Goal: Transaction & Acquisition: Purchase product/service

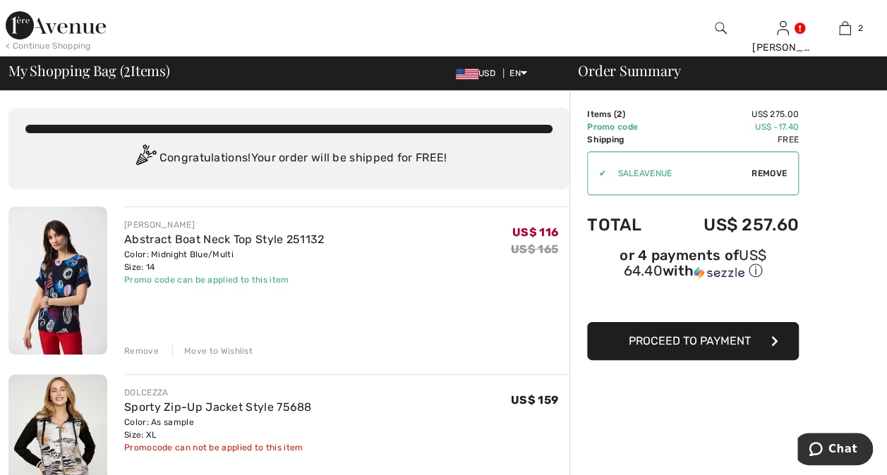
click at [698, 334] on span "Proceed to Payment" at bounding box center [689, 340] width 122 height 13
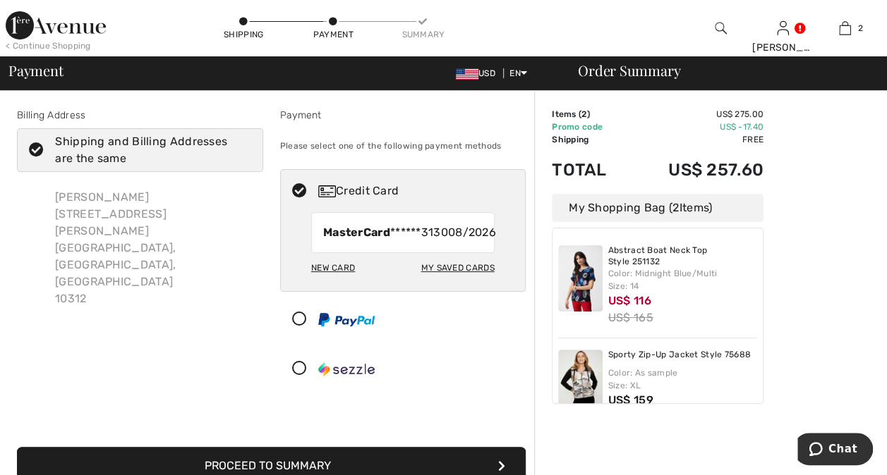
click at [473, 280] on div "My Saved Cards" at bounding box center [456, 268] width 73 height 24
radio input "true"
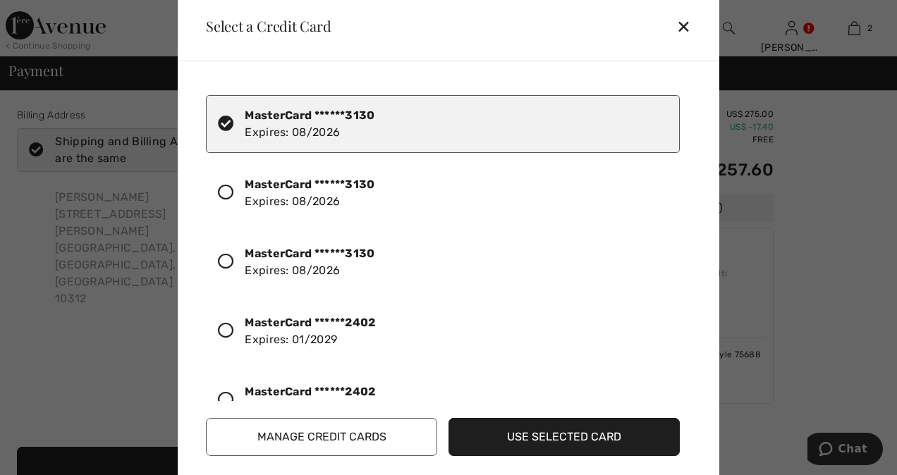
click at [231, 327] on icon at bounding box center [226, 331] width 16 height 16
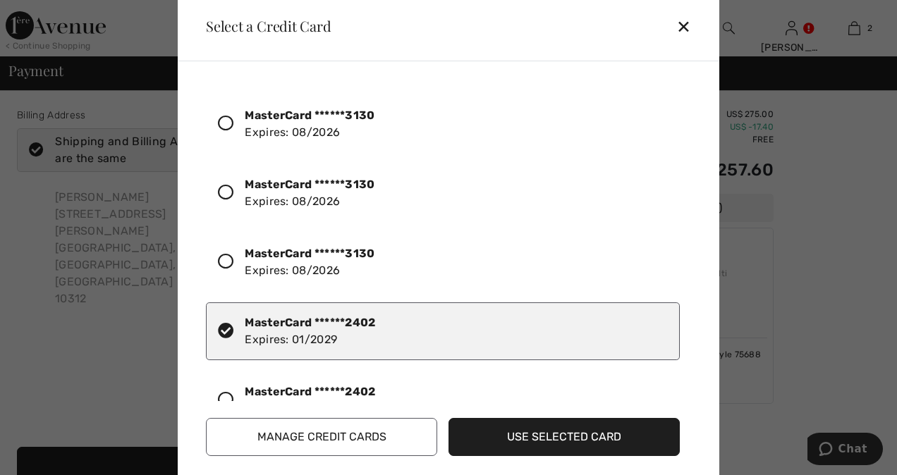
click at [535, 436] on button "Use Selected Card" at bounding box center [564, 437] width 231 height 38
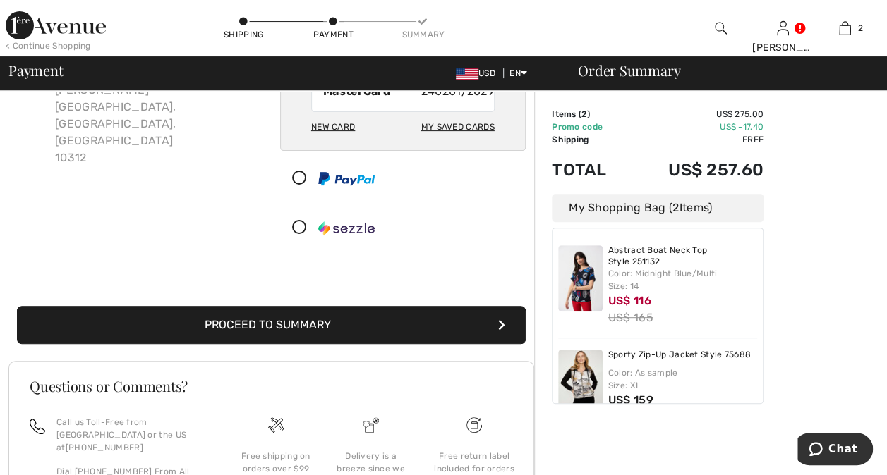
scroll to position [212, 0]
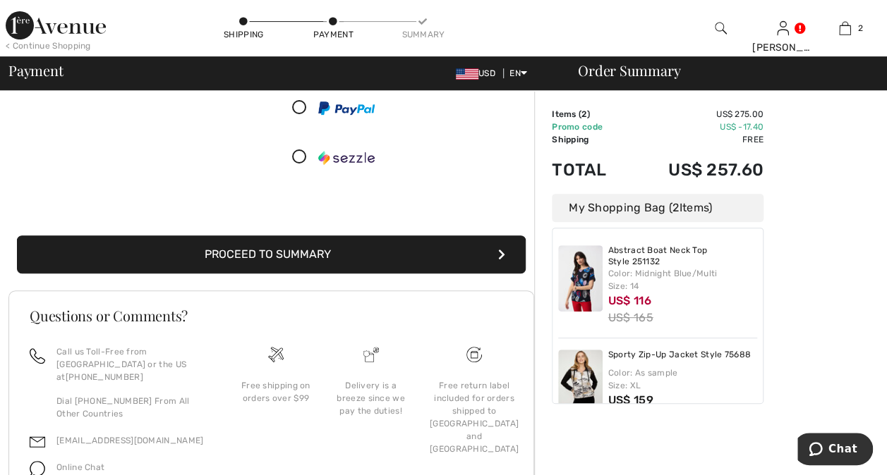
click at [272, 269] on button "Proceed to Summary" at bounding box center [271, 255] width 509 height 38
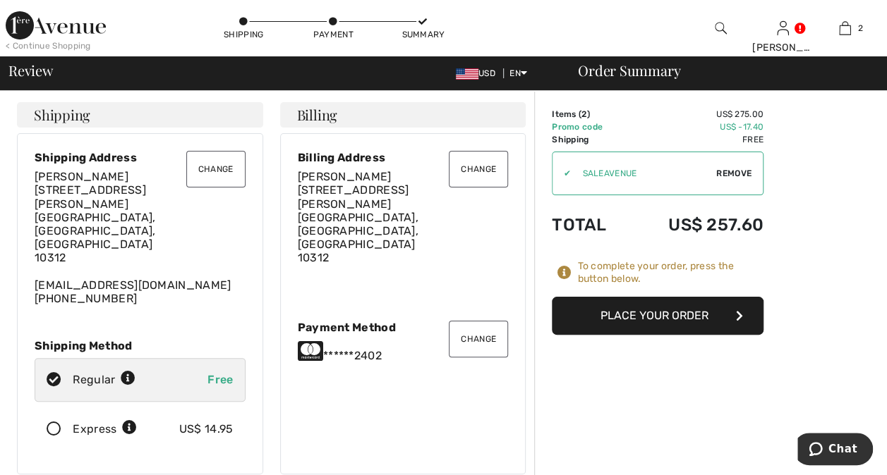
click at [645, 314] on button "Place Your Order" at bounding box center [658, 316] width 212 height 38
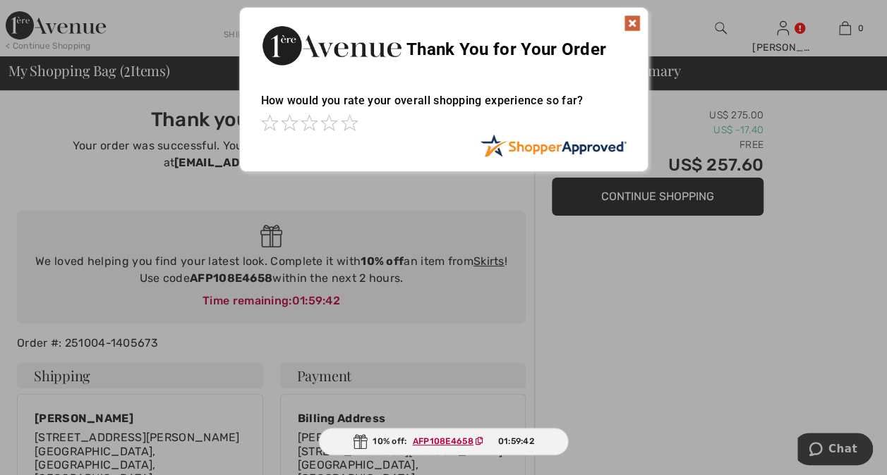
click at [634, 23] on img at bounding box center [631, 23] width 17 height 17
